Goal: Find contact information: Find contact information

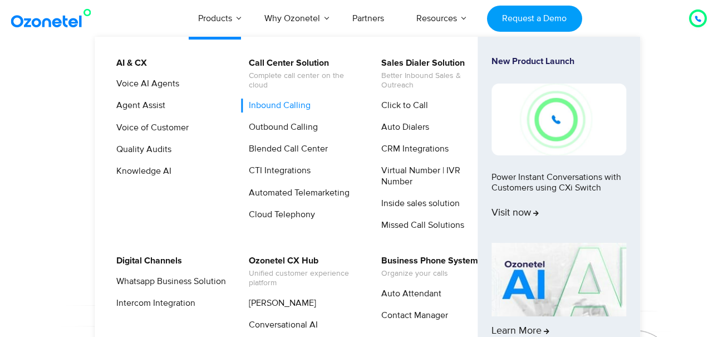
click at [291, 104] on link "Inbound Calling" at bounding box center [277, 106] width 71 height 14
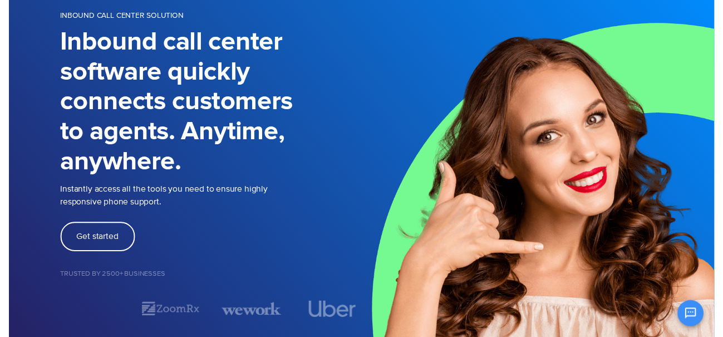
scroll to position [67, 0]
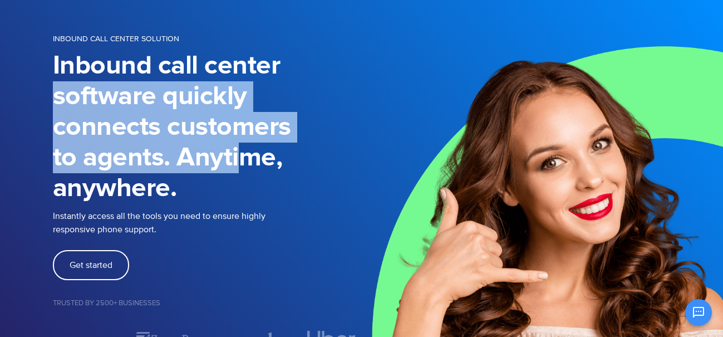
drag, startPoint x: 249, startPoint y: 106, endPoint x: 231, endPoint y: 180, distance: 76.9
click at [234, 172] on div "INBOUND CALL CENTER SOLUTION Inbound call center software quickly connects cust…" at bounding box center [362, 190] width 635 height 317
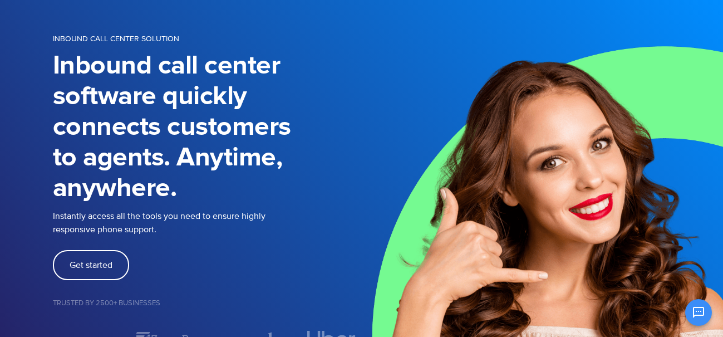
click at [217, 187] on h1 "Inbound call center software quickly connects customers to agents. Anytime, any…" at bounding box center [207, 127] width 309 height 153
drag, startPoint x: 106, startPoint y: 253, endPoint x: 100, endPoint y: 248, distance: 8.3
click at [106, 253] on link "Get started" at bounding box center [91, 265] width 76 height 30
